Goal: Find specific page/section: Find specific page/section

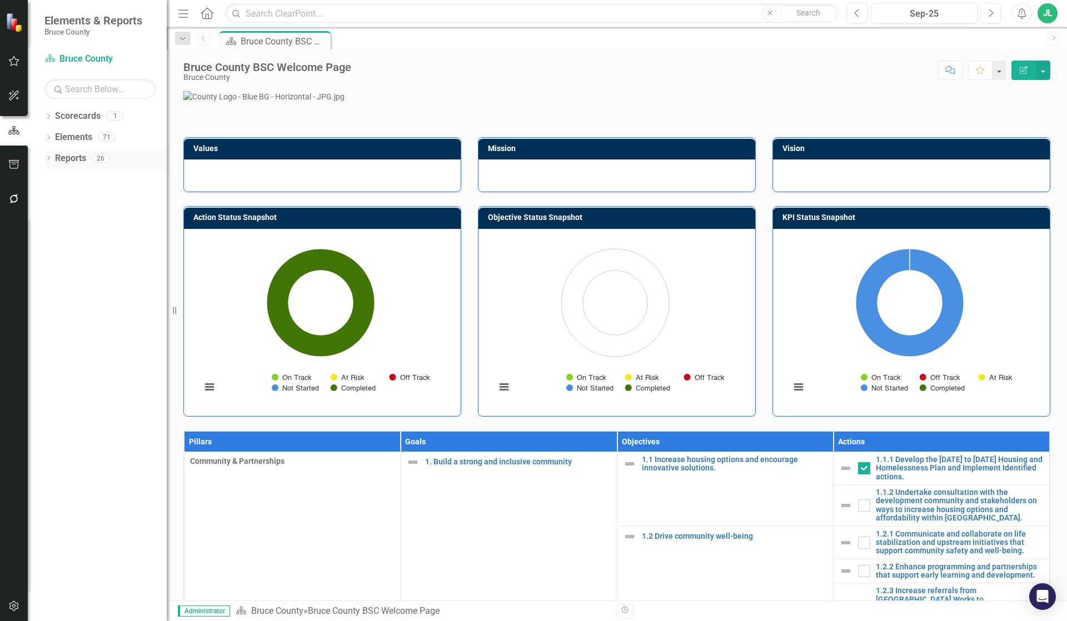
click at [49, 160] on icon "Dropdown" at bounding box center [48, 159] width 8 height 6
click at [18, 197] on icon "button" at bounding box center [14, 199] width 12 height 9
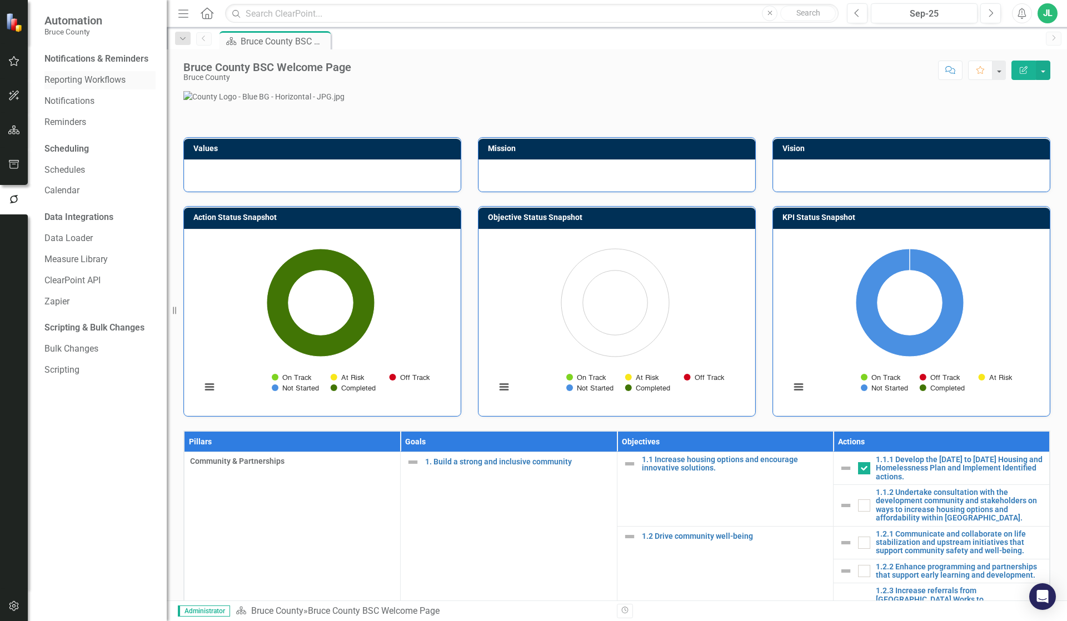
click at [97, 83] on link "Reporting Workflows" at bounding box center [99, 80] width 111 height 13
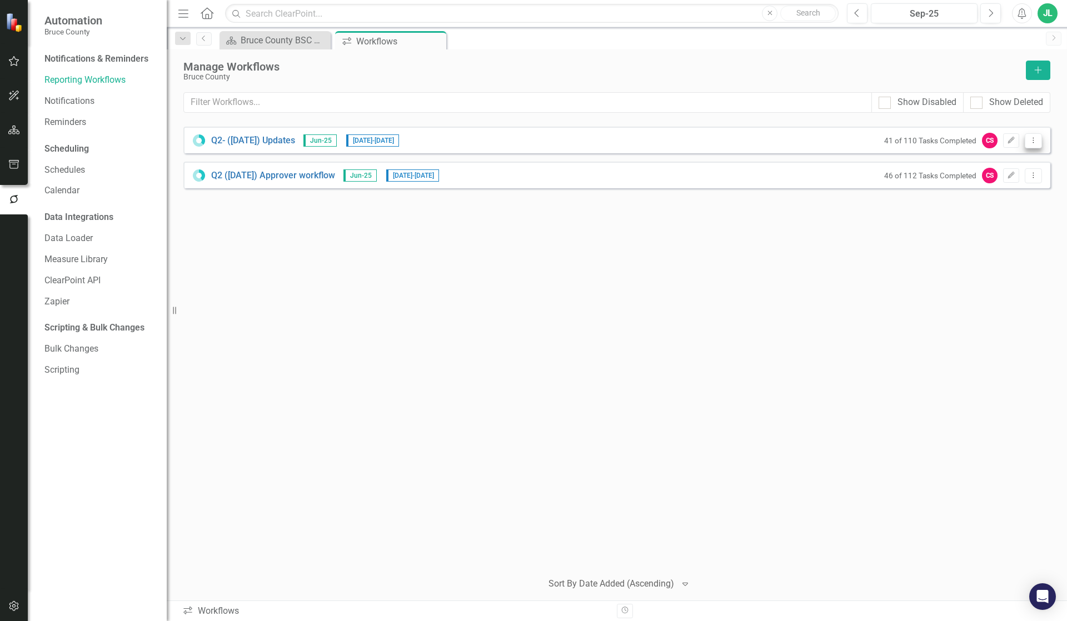
click at [1034, 141] on icon "Dropdown Menu" at bounding box center [1033, 140] width 9 height 7
click at [617, 282] on div "Q2- ([DATE]) Updates Jun-25 [DATE] - [DATE] 41 of 110 Tasks Completed CS Edit D…" at bounding box center [616, 344] width 867 height 435
click at [742, 320] on div "Q2- ([DATE]) Updates Jun-25 [DATE] - [DATE] 41 of 110 Tasks Completed CS Edit D…" at bounding box center [616, 344] width 867 height 435
click at [1035, 141] on icon "Dropdown Menu" at bounding box center [1033, 140] width 9 height 7
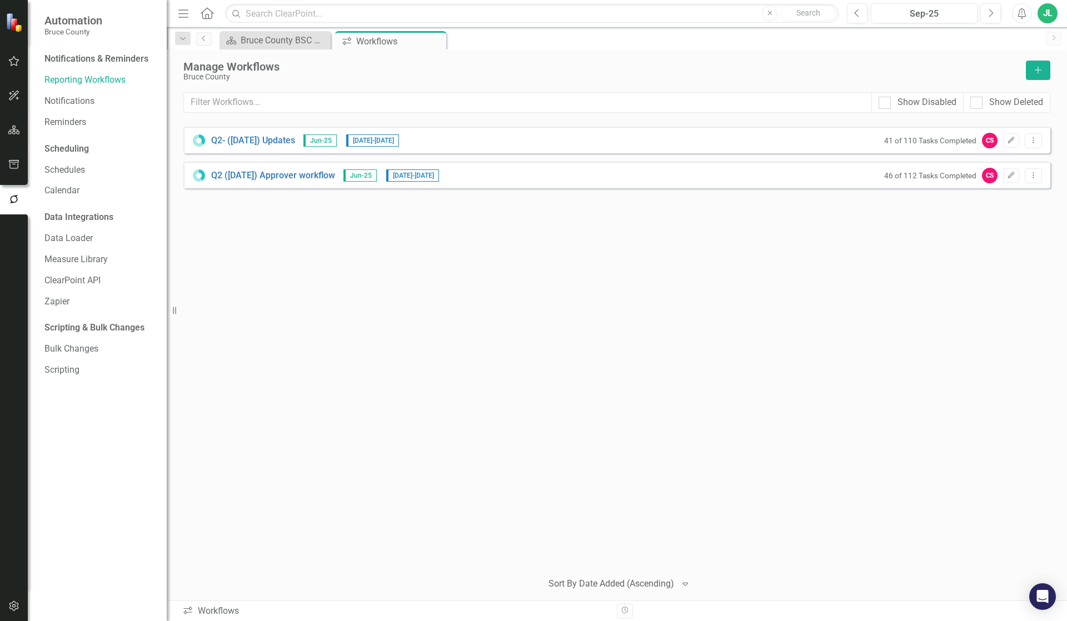
click at [628, 363] on div "Q2- ([DATE]) Updates Jun-25 [DATE] - [DATE] 41 of 110 Tasks Completed CS Edit D…" at bounding box center [616, 344] width 867 height 435
click at [652, 336] on div "Q2- ([DATE]) Updates Jun-25 [DATE] - [DATE] 41 of 110 Tasks Completed CS Edit D…" at bounding box center [616, 344] width 867 height 435
click at [621, 402] on div "Q2- ([DATE]) Updates Jun-25 [DATE] - [DATE] 41 of 110 Tasks Completed CS Edit D…" at bounding box center [616, 344] width 867 height 435
click at [584, 386] on div "Q2- ([DATE]) Updates Jun-25 [DATE] - [DATE] 41 of 110 Tasks Completed CS Edit D…" at bounding box center [616, 344] width 867 height 435
click at [800, 303] on div "Q2- ([DATE]) Updates Jun-25 [DATE] - [DATE] 41 of 110 Tasks Completed CS Edit D…" at bounding box center [616, 344] width 867 height 435
